Goal: Information Seeking & Learning: Find contact information

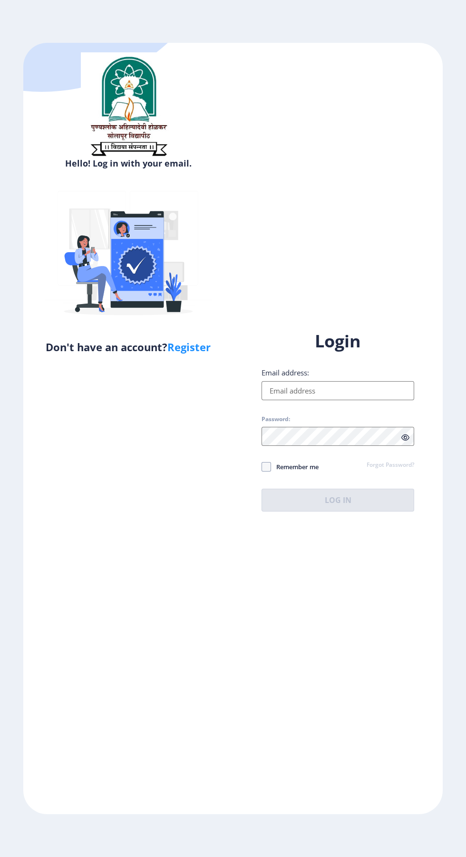
click at [344, 400] on input "Email address:" at bounding box center [338, 390] width 153 height 19
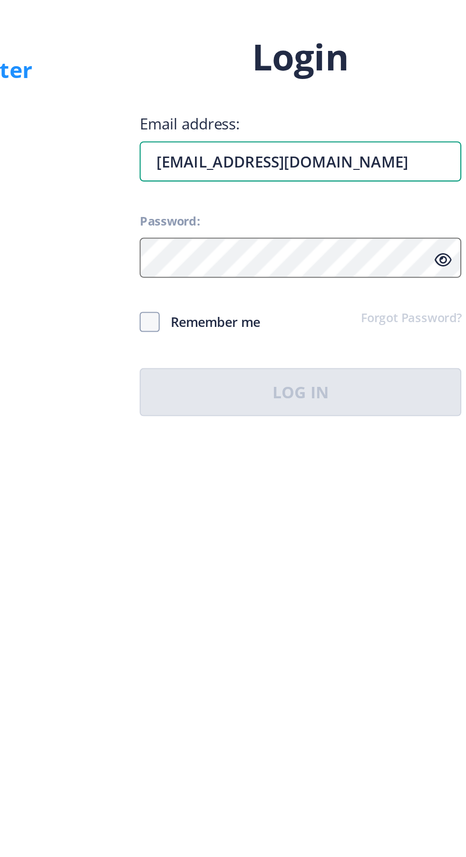
type input "[EMAIL_ADDRESS][DOMAIN_NAME]"
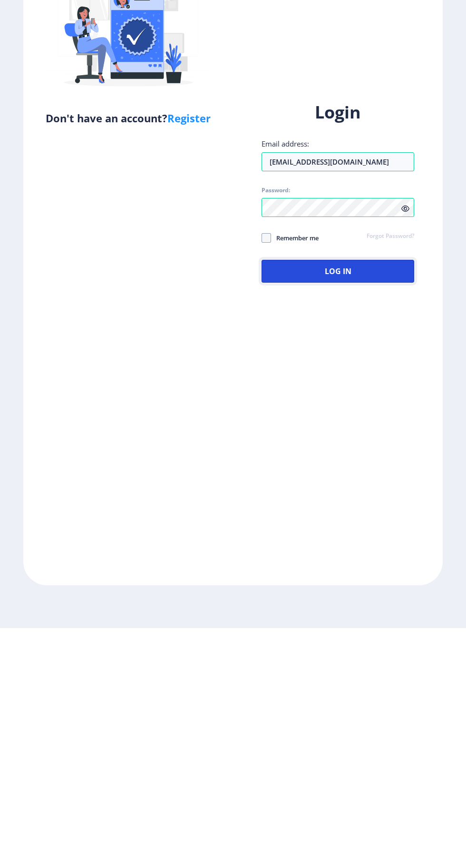
click at [368, 512] on button "Log In" at bounding box center [338, 500] width 153 height 23
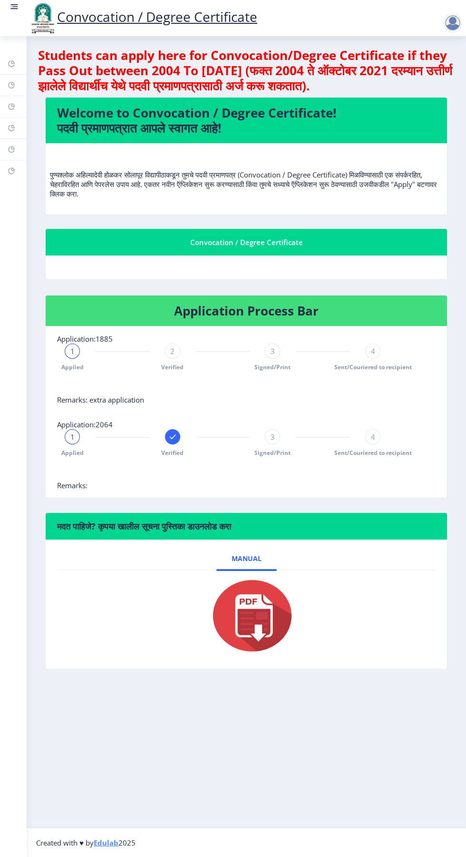
click at [231, 237] on div "Convocation / Degree Certificate" at bounding box center [246, 241] width 379 height 11
click at [372, 689] on nb-layout-column "Students can apply here for Convocation/Degree Certificate if they Pass Out bet…" at bounding box center [247, 432] width 440 height 792
click at [448, 22] on div at bounding box center [452, 22] width 19 height 19
click at [394, 718] on nb-layout-column "Students can apply here for Convocation/Degree Certificate if they Pass Out bet…" at bounding box center [247, 432] width 440 height 792
click at [29, 6] on img at bounding box center [43, 18] width 29 height 32
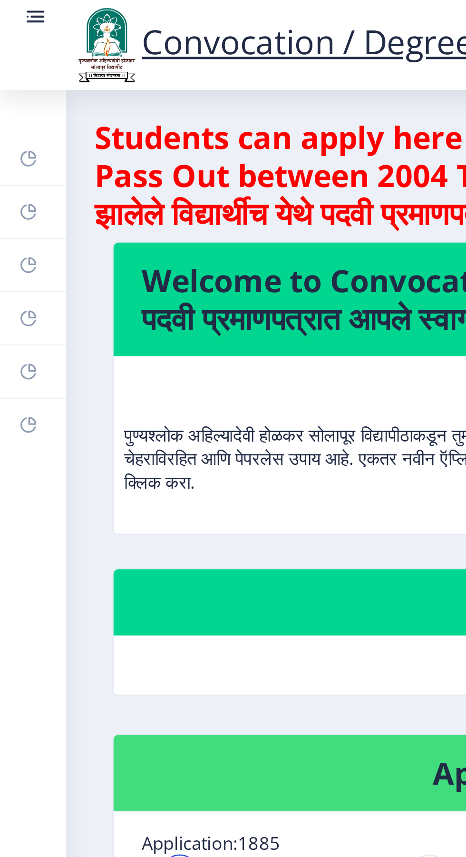
click at [21, 14] on div "Convocation / Degree Certificate" at bounding box center [143, 18] width 248 height 32
click at [14, 10] on rect at bounding box center [15, 7] width 10 height 10
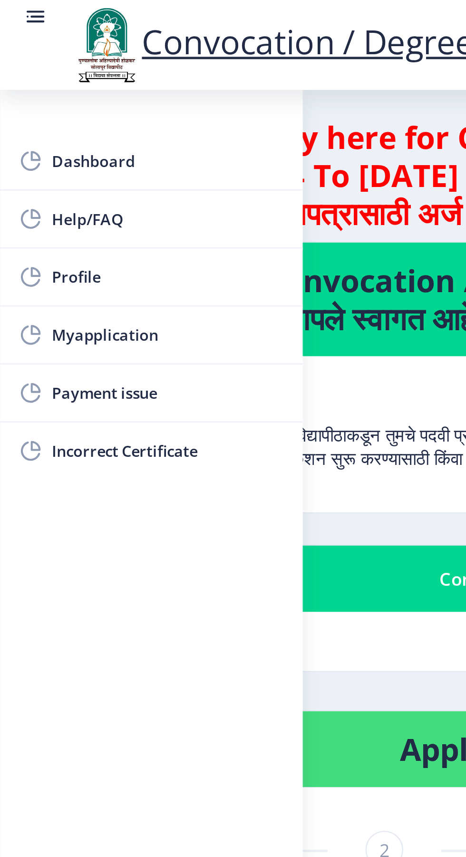
click at [41, 90] on span "Help/FAQ" at bounding box center [67, 87] width 93 height 11
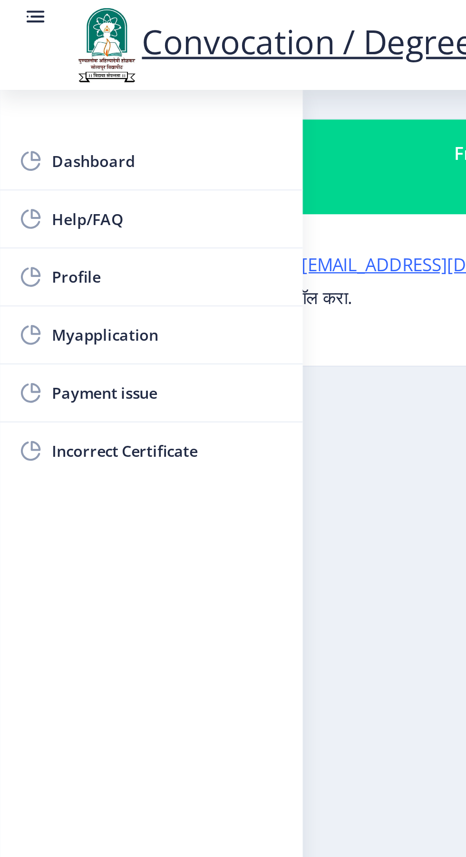
click at [158, 206] on nb-layout-column "Frequently Asked Questions? सतत विचारले जाणारे प्रश्न? कोणत्याही प्रश्नासाठी, क…" at bounding box center [233, 432] width 466 height 792
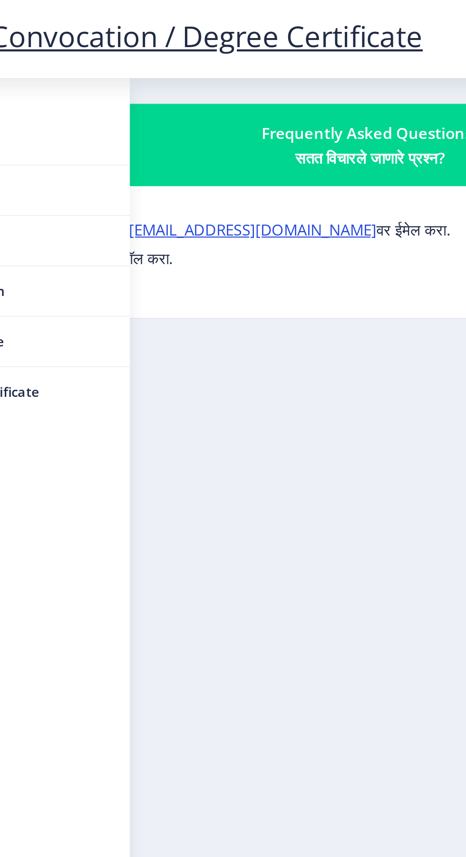
click at [169, 108] on link "[EMAIL_ADDRESS][DOMAIN_NAME]" at bounding box center [178, 106] width 115 height 10
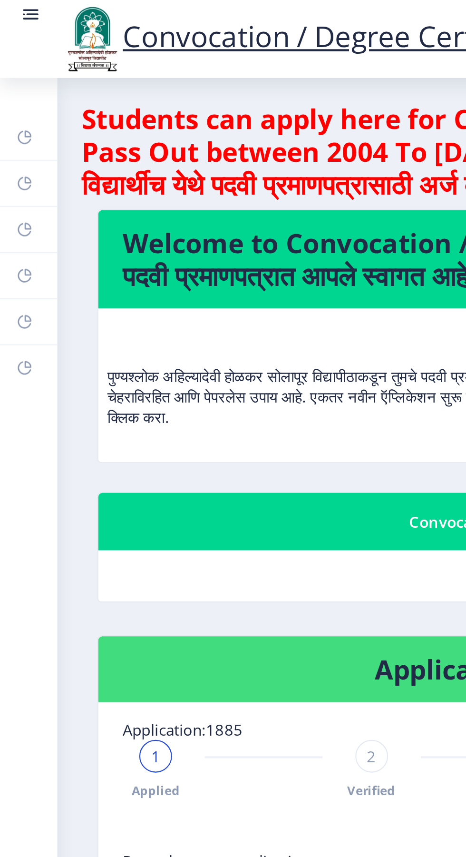
click at [13, 5] on rect at bounding box center [14, 4] width 7 height 1
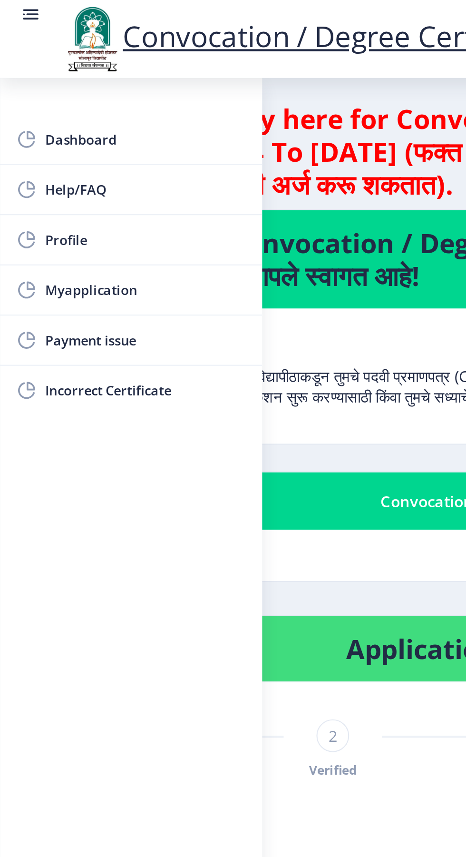
click at [32, 85] on span "Help/FAQ" at bounding box center [67, 87] width 93 height 11
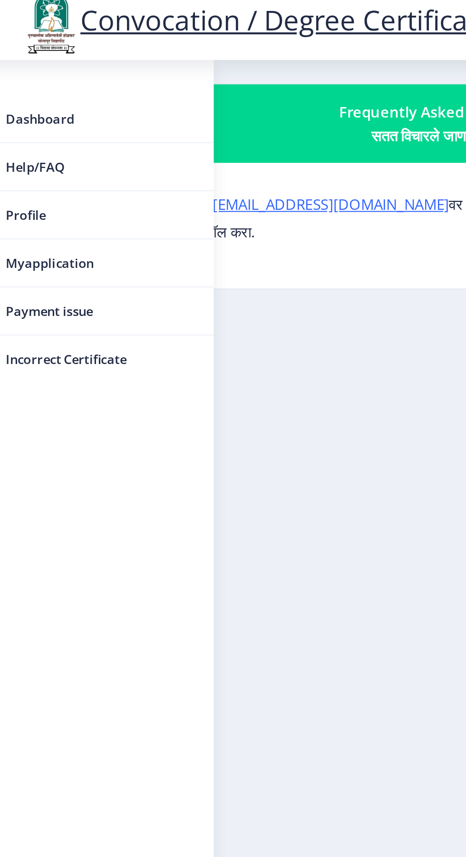
click at [187, 260] on nb-layout-column "Frequently Asked Questions? सतत विचारले जाणारे प्रश्न? कोणत्याही प्रश्नासाठी, क…" at bounding box center [233, 432] width 466 height 792
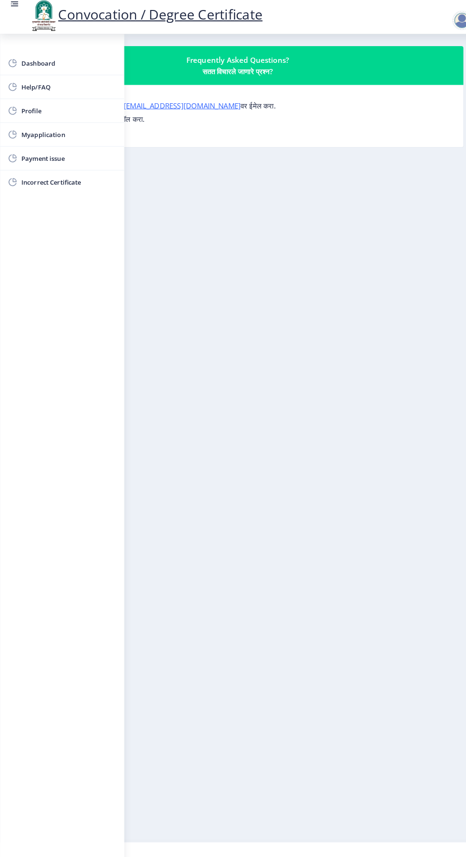
click at [277, 528] on nb-layout-column "Frequently Asked Questions? सतत विचारले जाणारे प्रश्न? कोणत्याही प्रश्नासाठी, क…" at bounding box center [233, 432] width 466 height 792
click at [298, 477] on nb-layout-column "Frequently Asked Questions? सतत विचारले जाणारे प्रश्न? कोणत्याही प्रश्नासाठी, क…" at bounding box center [233, 432] width 466 height 792
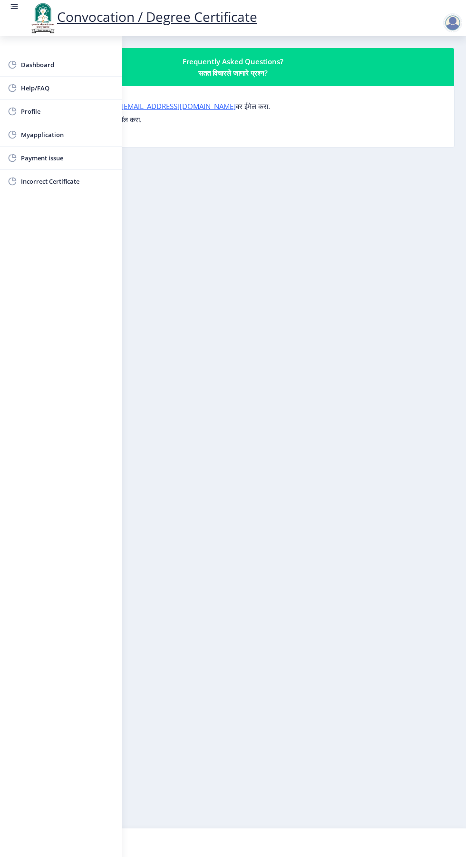
click at [16, 4] on rect at bounding box center [15, 7] width 10 height 10
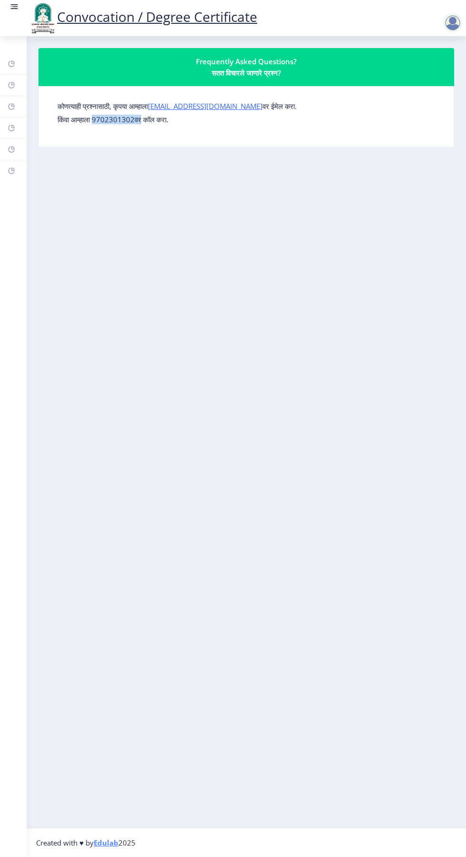
copy p "9702301302वर"
